Goal: Check status: Check status

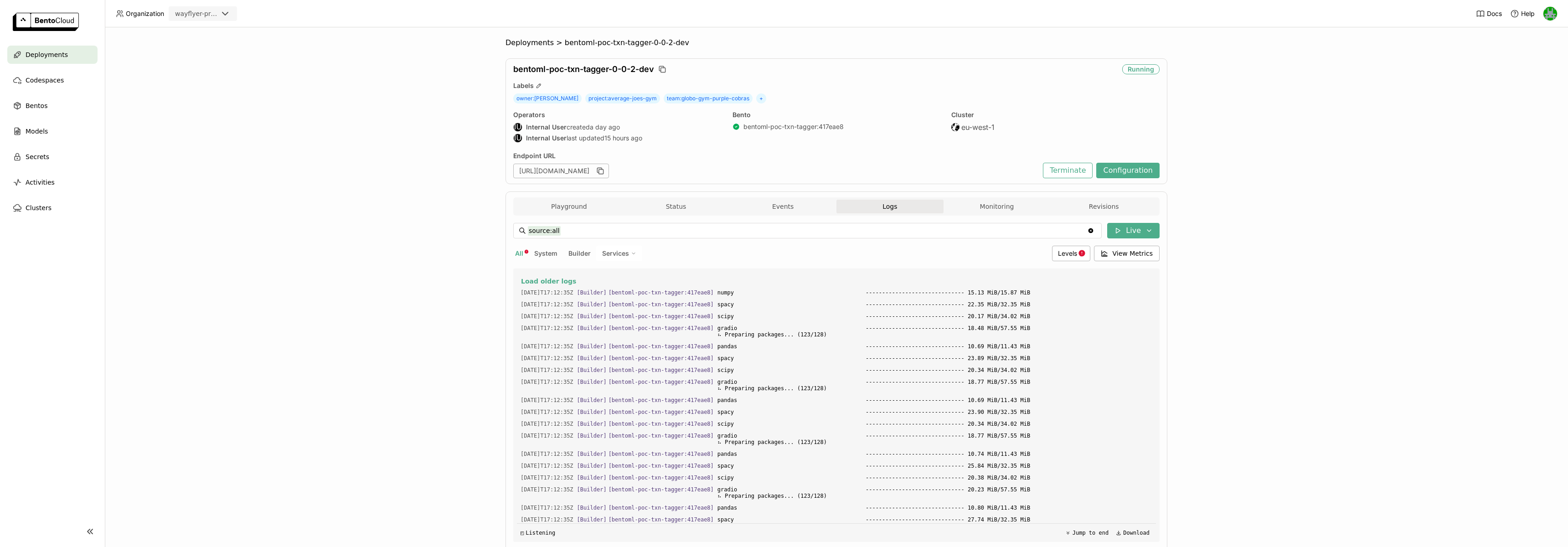
scroll to position [2677, 0]
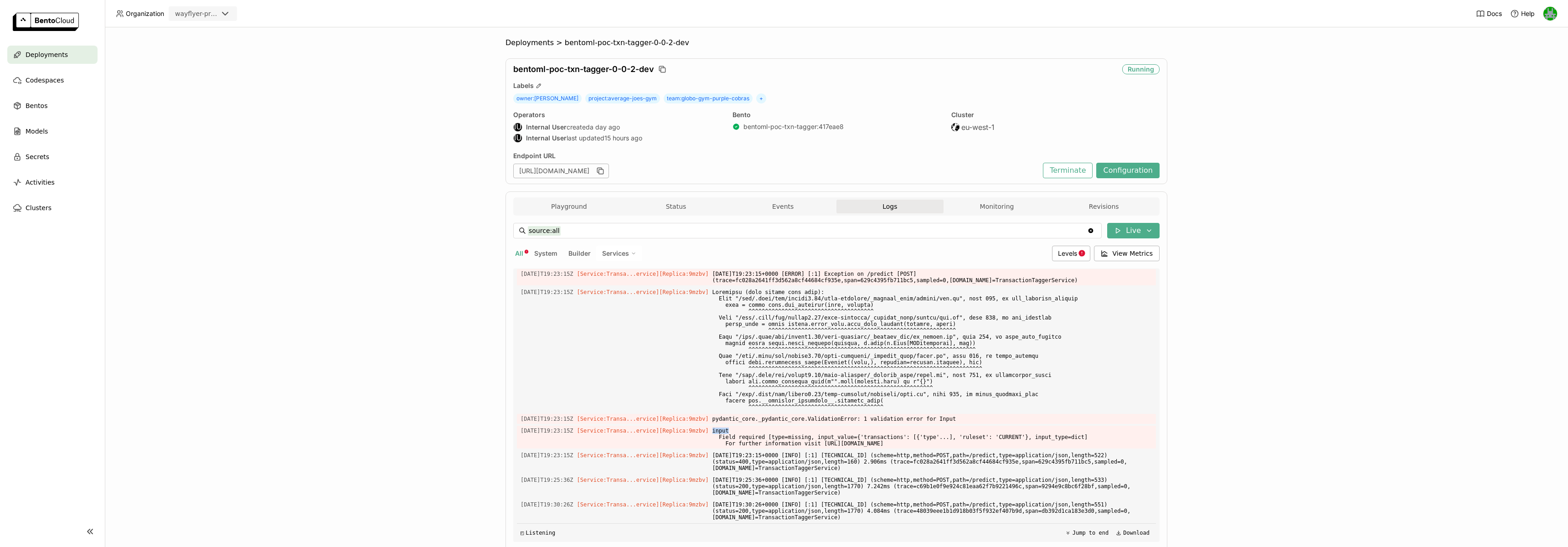
click at [46, 54] on span "Deployments" at bounding box center [47, 55] width 43 height 11
